Goal: Transaction & Acquisition: Purchase product/service

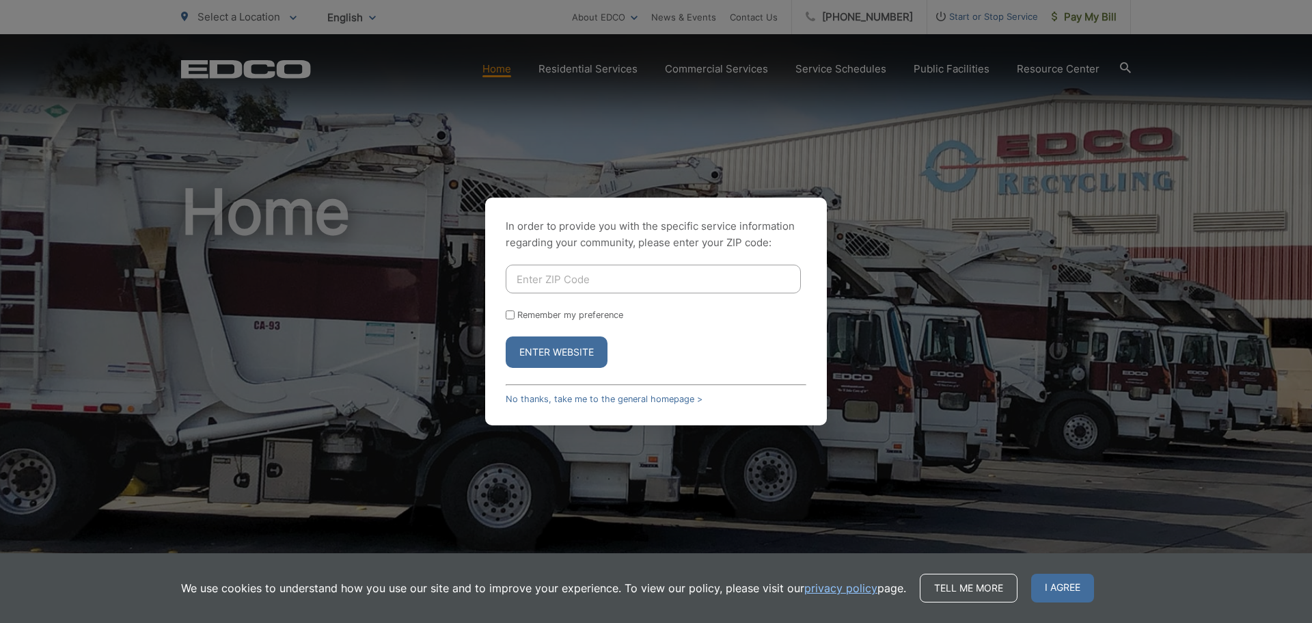
click at [539, 280] on input "Enter ZIP Code" at bounding box center [653, 279] width 295 height 29
type input "92078"
click at [572, 350] on button "Enter Website" at bounding box center [557, 351] width 102 height 31
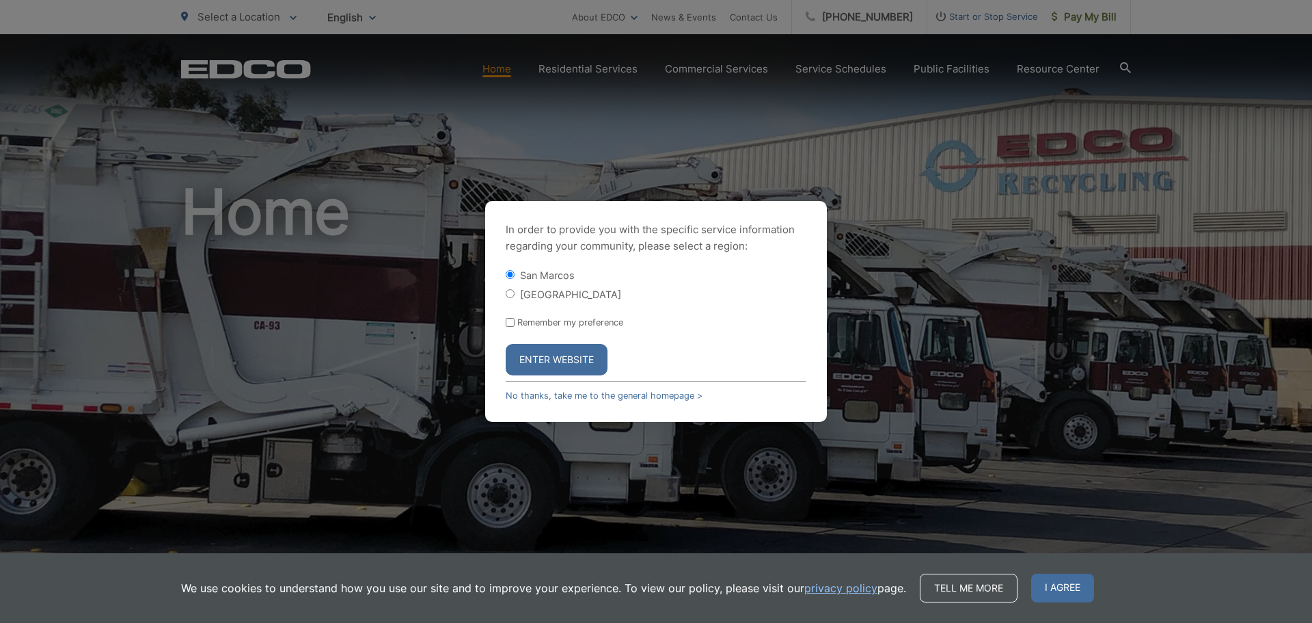
click at [583, 353] on button "Enter Website" at bounding box center [557, 359] width 102 height 31
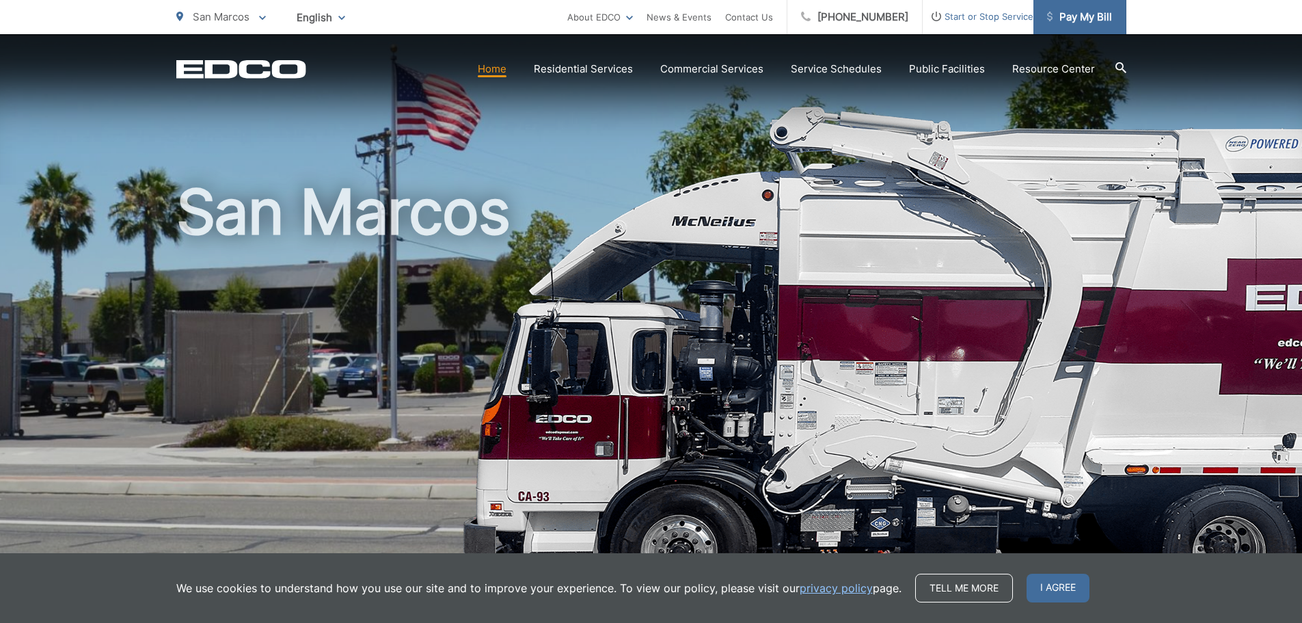
click at [1059, 19] on span "Pay My Bill" at bounding box center [1079, 17] width 65 height 16
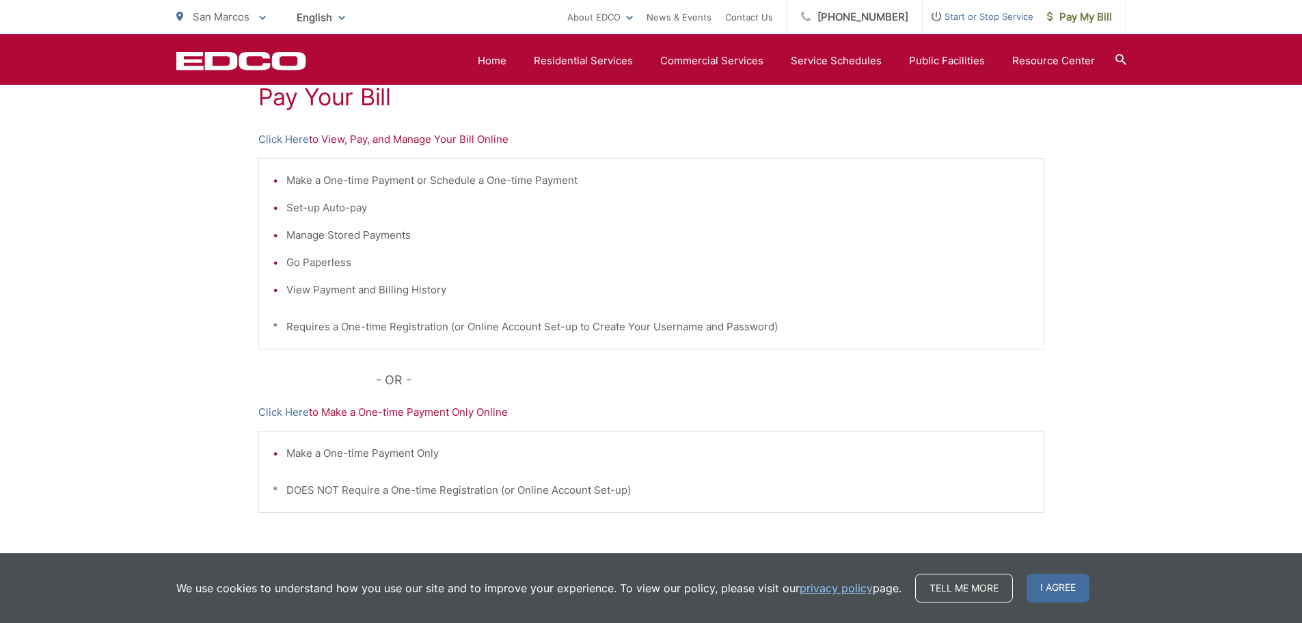
scroll to position [273, 0]
click at [292, 133] on link "Click Here" at bounding box center [283, 138] width 51 height 16
